Goal: Check status: Check status

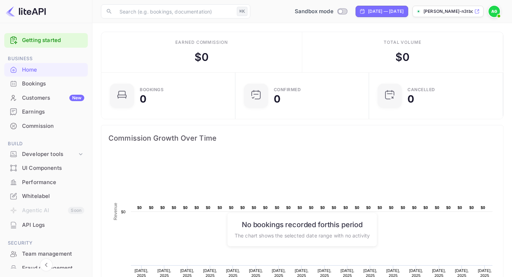
click at [493, 11] on img at bounding box center [494, 11] width 11 height 11
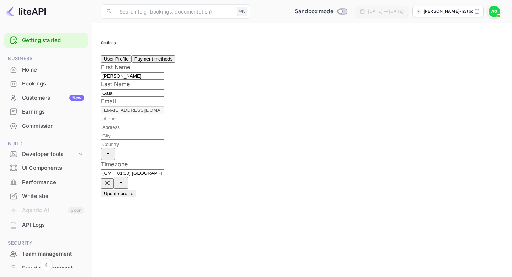
click at [175, 63] on button "Payment methods" at bounding box center [154, 58] width 44 height 7
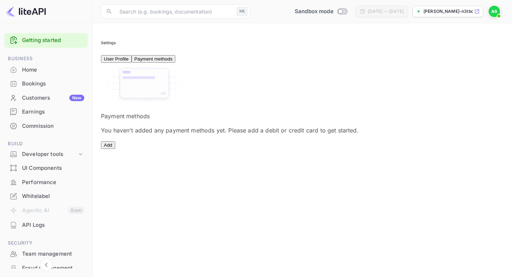
click at [123, 62] on button "User Profile" at bounding box center [116, 58] width 31 height 7
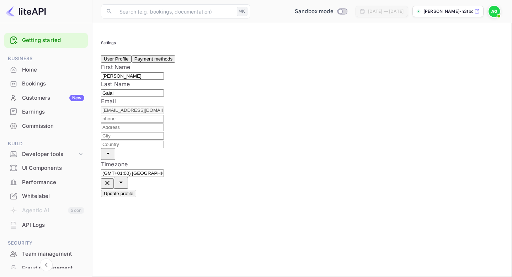
click at [162, 63] on button "Payment methods" at bounding box center [154, 58] width 44 height 7
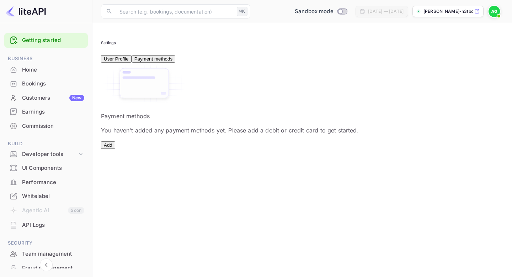
click at [59, 67] on div "Home" at bounding box center [53, 70] width 62 height 8
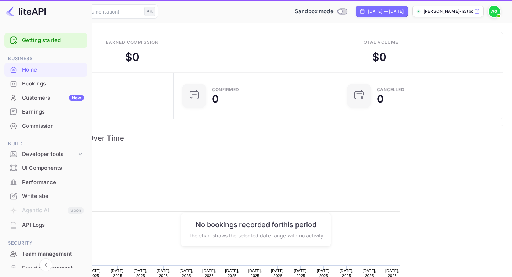
scroll to position [116, 130]
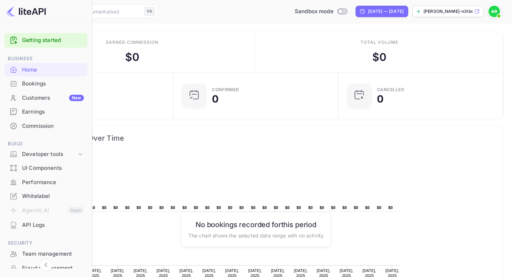
click at [492, 11] on img at bounding box center [494, 11] width 11 height 11
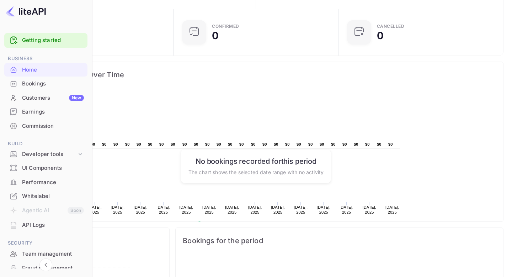
scroll to position [0, 0]
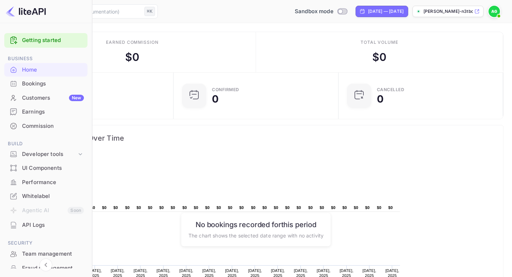
click at [33, 86] on div "Bookings" at bounding box center [53, 84] width 62 height 8
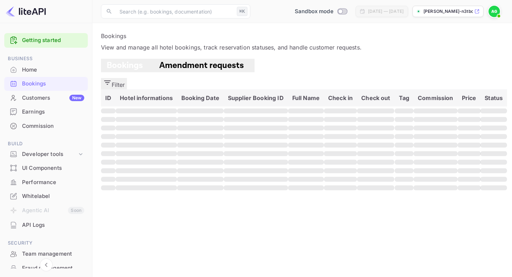
click at [43, 96] on div "Customers New" at bounding box center [53, 98] width 62 height 8
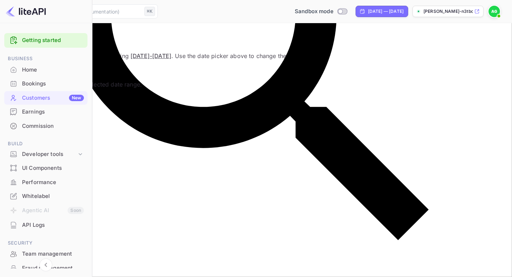
click at [54, 111] on div "Earnings" at bounding box center [53, 112] width 62 height 8
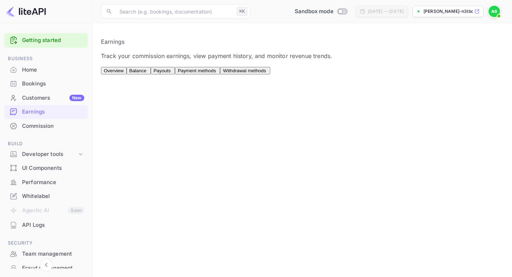
click at [44, 73] on div "Home" at bounding box center [53, 70] width 62 height 8
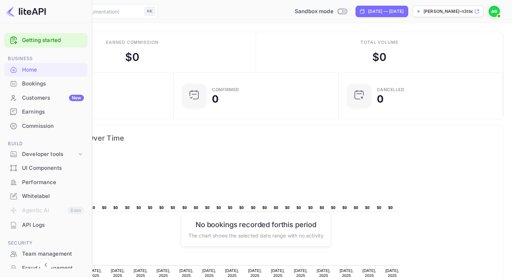
click at [495, 9] on img at bounding box center [494, 11] width 11 height 11
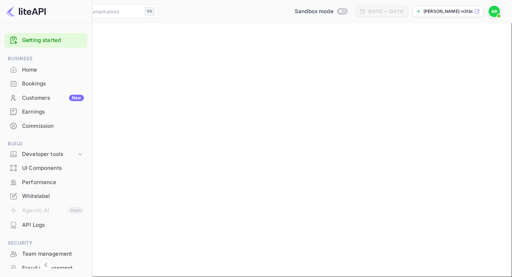
click at [46, 42] on link "Getting started" at bounding box center [53, 40] width 62 height 8
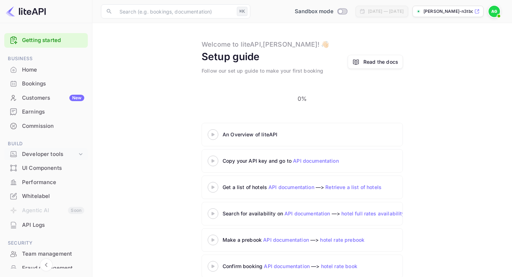
click at [57, 156] on div "Developer tools" at bounding box center [49, 154] width 55 height 8
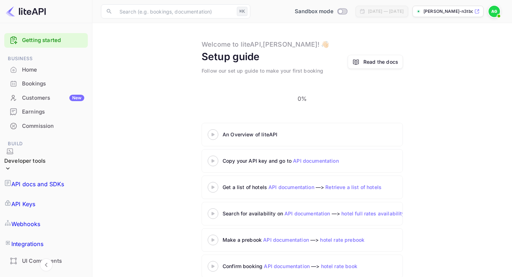
click at [46, 157] on div "Developer tools" at bounding box center [24, 161] width 41 height 8
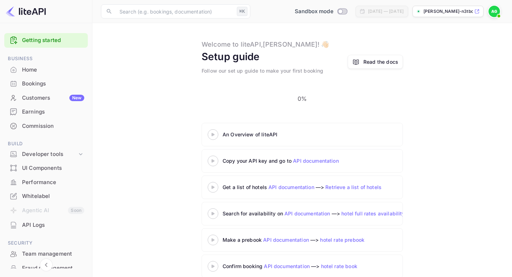
click at [49, 97] on div "Customers New" at bounding box center [53, 98] width 62 height 8
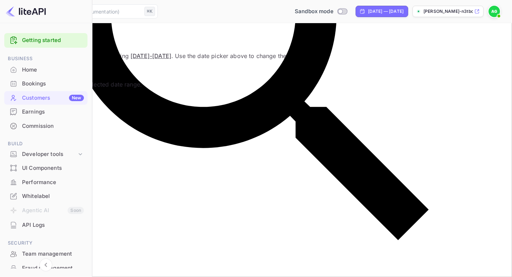
click at [52, 43] on link "Getting started" at bounding box center [53, 40] width 62 height 8
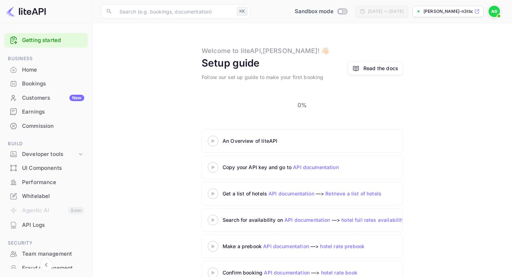
click at [43, 69] on div "Home" at bounding box center [53, 70] width 62 height 8
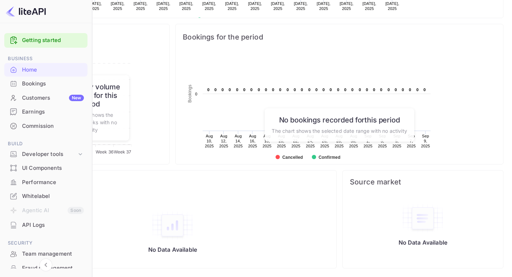
click at [38, 14] on img at bounding box center [26, 11] width 40 height 11
click at [36, 7] on img at bounding box center [26, 11] width 40 height 11
select select "7"
select select "2025"
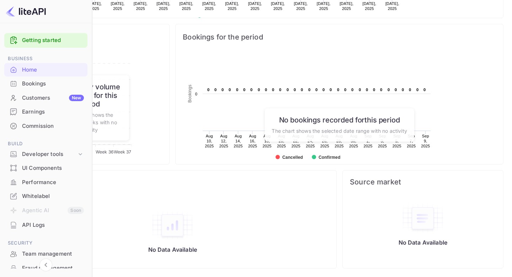
click at [377, 276] on div at bounding box center [256, 277] width 512 height 0
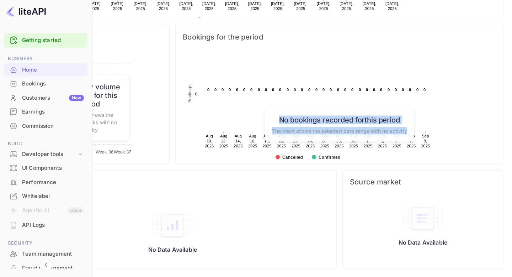
drag, startPoint x: 315, startPoint y: 113, endPoint x: 411, endPoint y: 142, distance: 100.8
click at [411, 141] on div "No bookings recorded for this period The chart shows the selected date range wi…" at bounding box center [339, 124] width 149 height 33
drag, startPoint x: 411, startPoint y: 142, endPoint x: 312, endPoint y: 108, distance: 104.9
click at [312, 108] on div "No bookings recorded for this period The chart shows the selected date range wi…" at bounding box center [339, 124] width 149 height 33
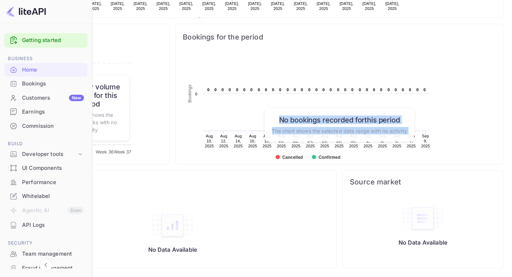
click at [312, 115] on h6 "No bookings recorded for this period" at bounding box center [339, 119] width 135 height 9
